Goal: Information Seeking & Learning: Learn about a topic

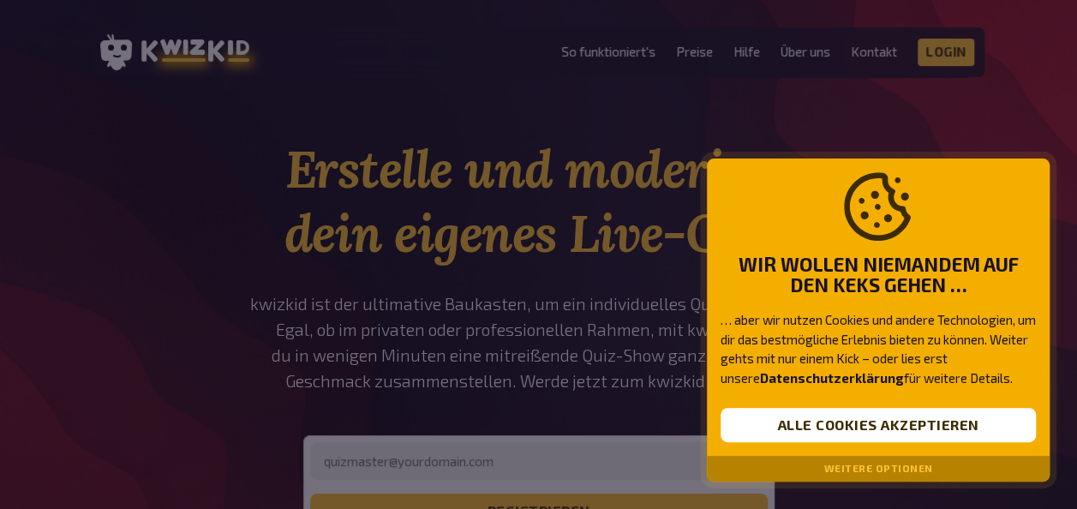
click at [879, 467] on button "Weitere Optionen" at bounding box center [878, 469] width 109 height 12
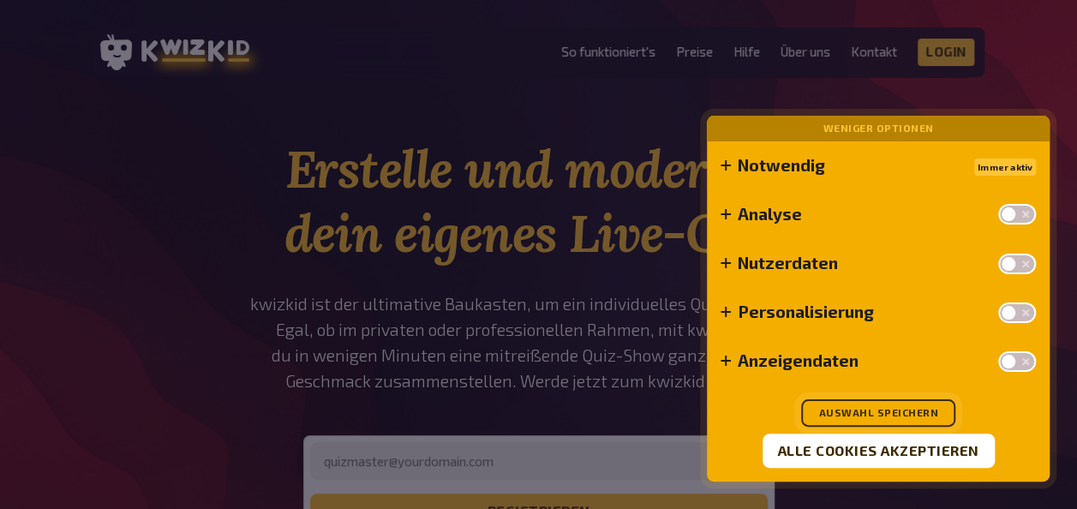
click at [897, 409] on button "Auswahl speichern" at bounding box center [878, 412] width 154 height 27
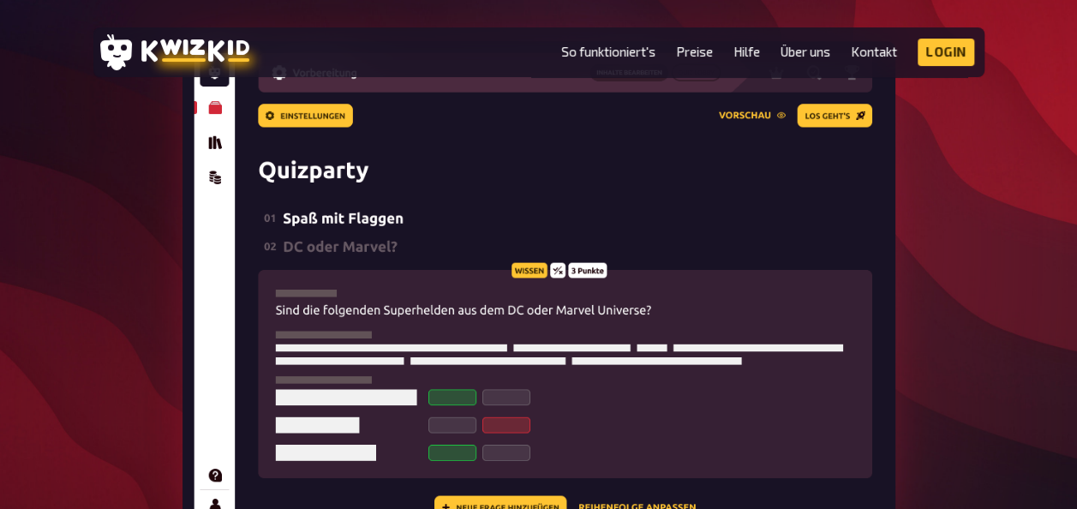
scroll to position [617, 0]
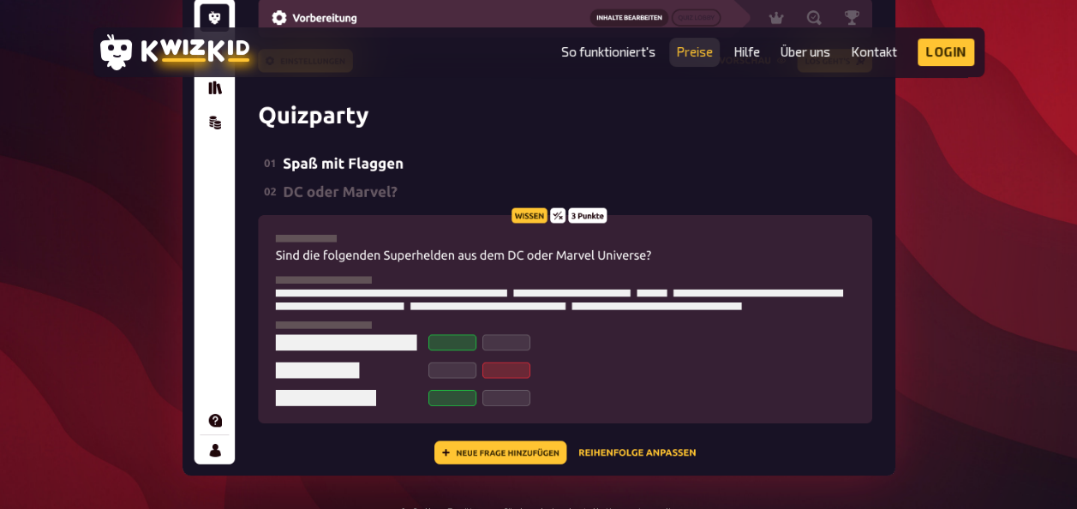
click at [700, 51] on link "Preise" at bounding box center [694, 52] width 37 height 15
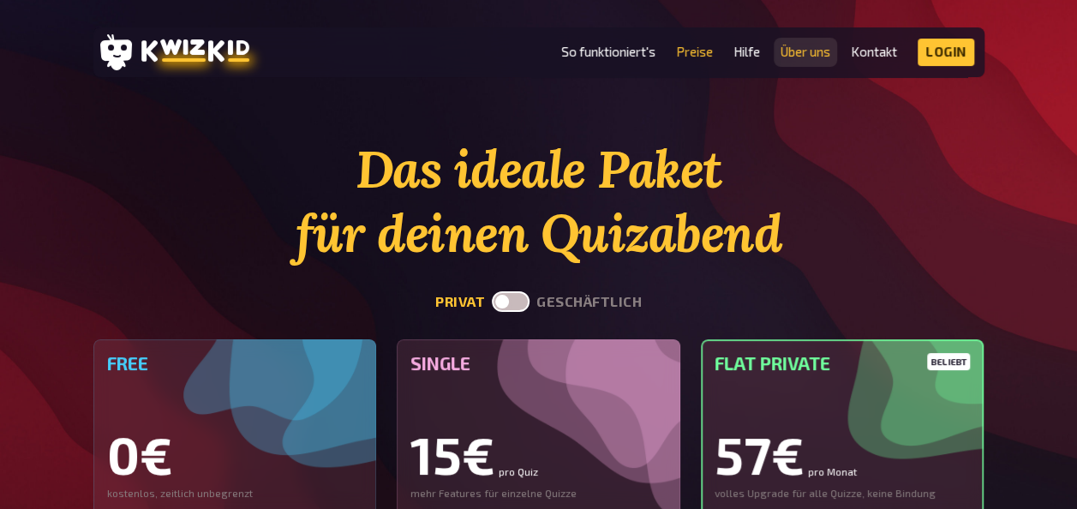
click at [813, 52] on link "Über uns" at bounding box center [805, 52] width 50 height 15
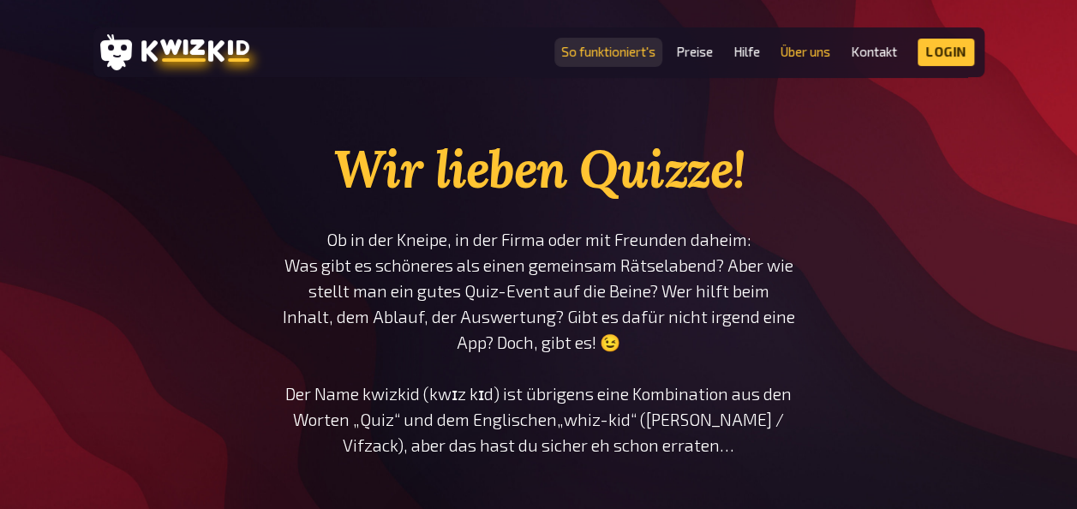
click at [610, 47] on link "So funktioniert's" at bounding box center [608, 52] width 94 height 15
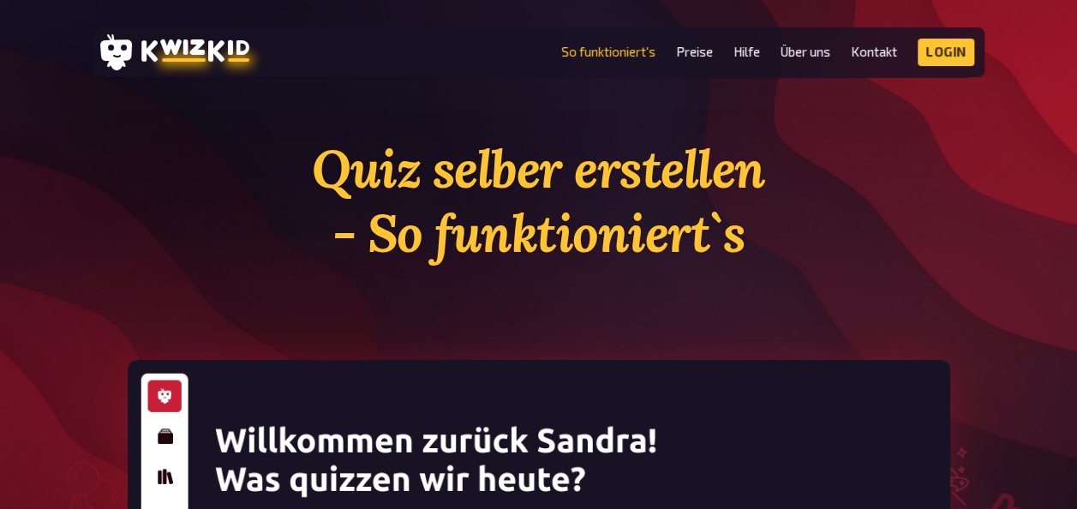
click at [843, 217] on h1 "Quiz selber erstellen - So funktioniert`s" at bounding box center [539, 201] width 822 height 128
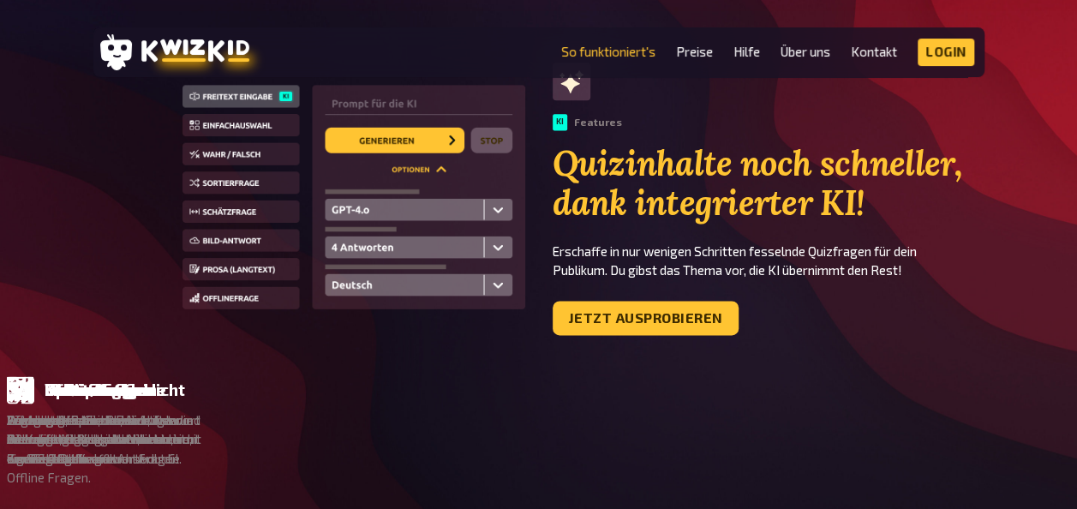
scroll to position [1097, 0]
